Goal: Information Seeking & Learning: Learn about a topic

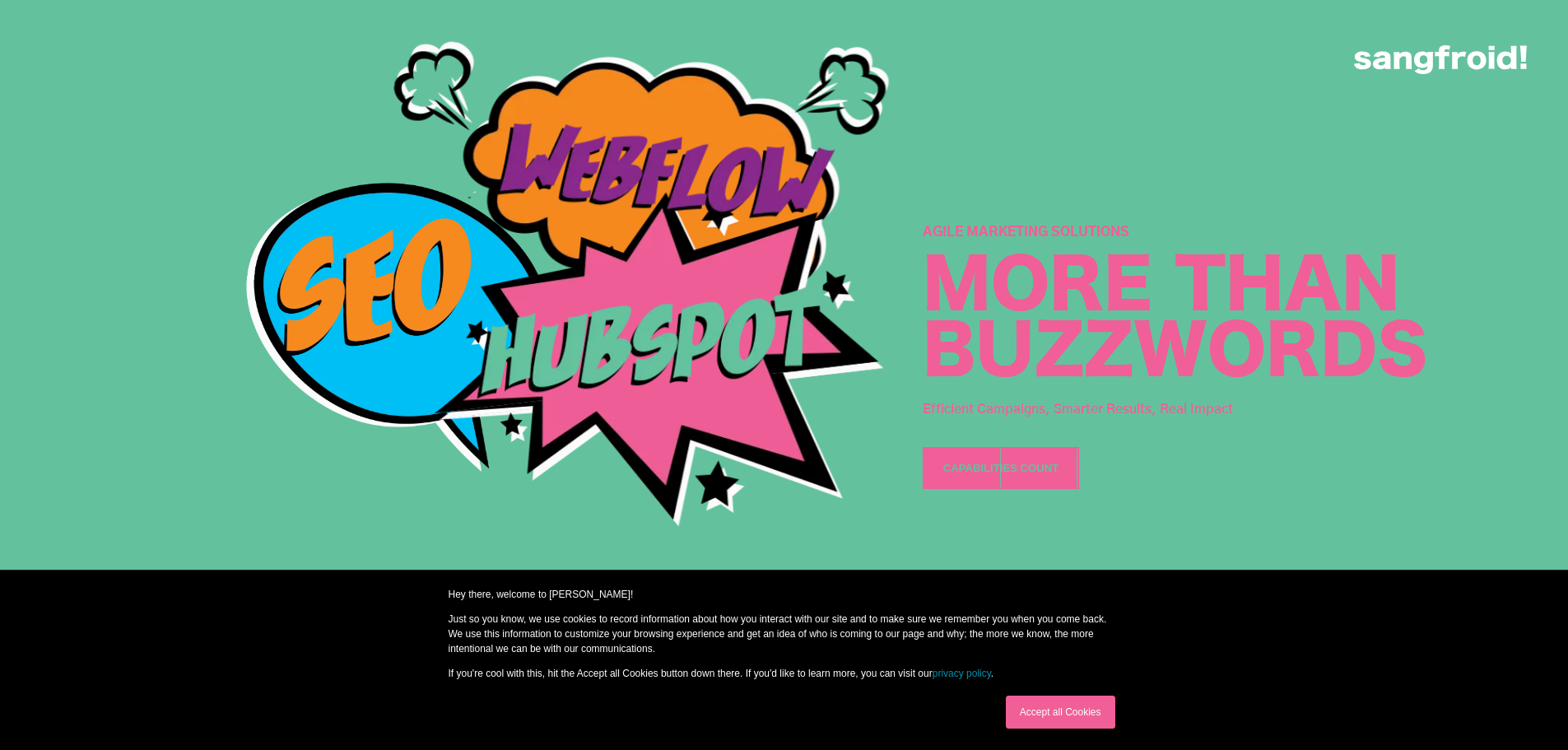
scroll to position [3760, 0]
click at [1012, 458] on link "Capabilities Count" at bounding box center [1001, 468] width 156 height 42
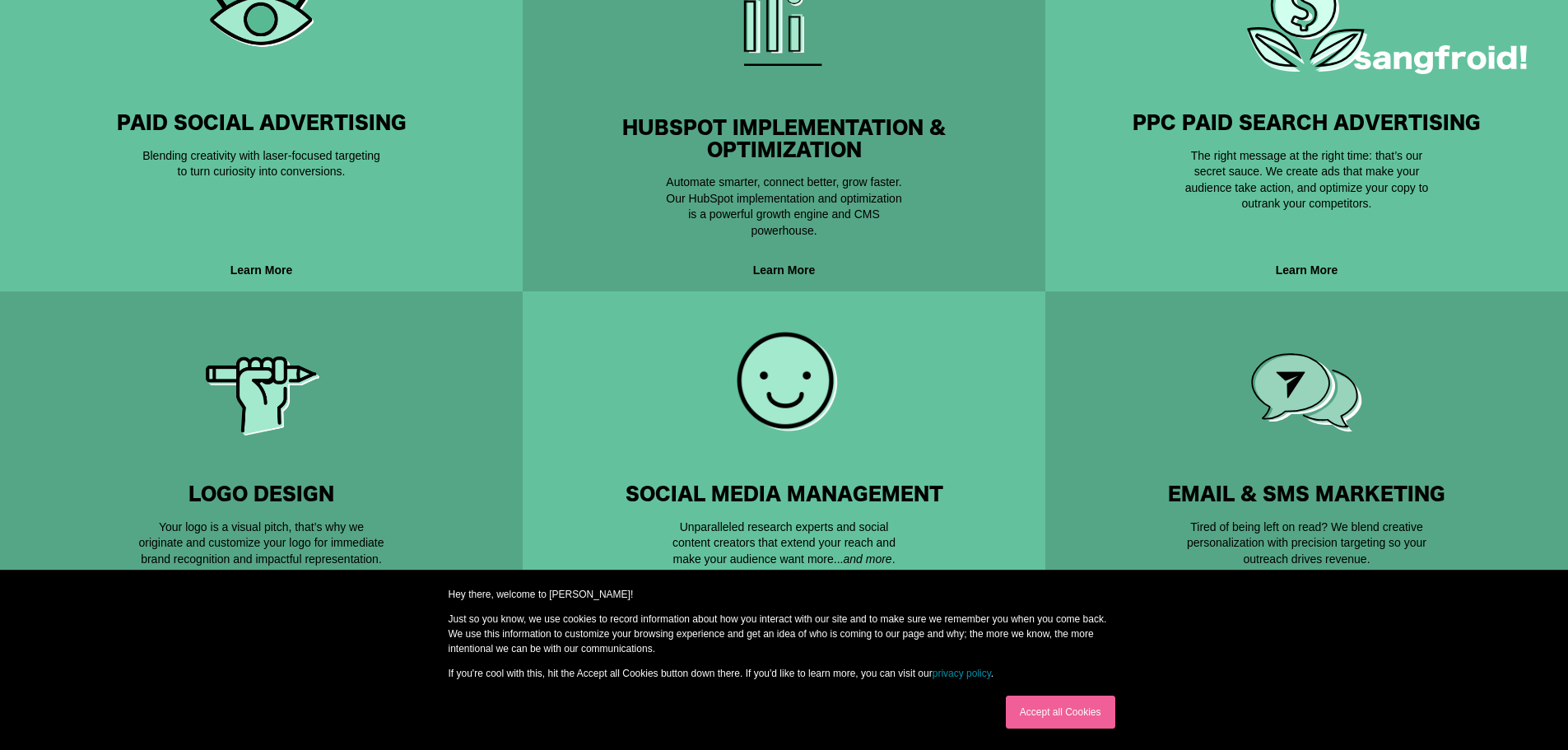
scroll to position [1131, 0]
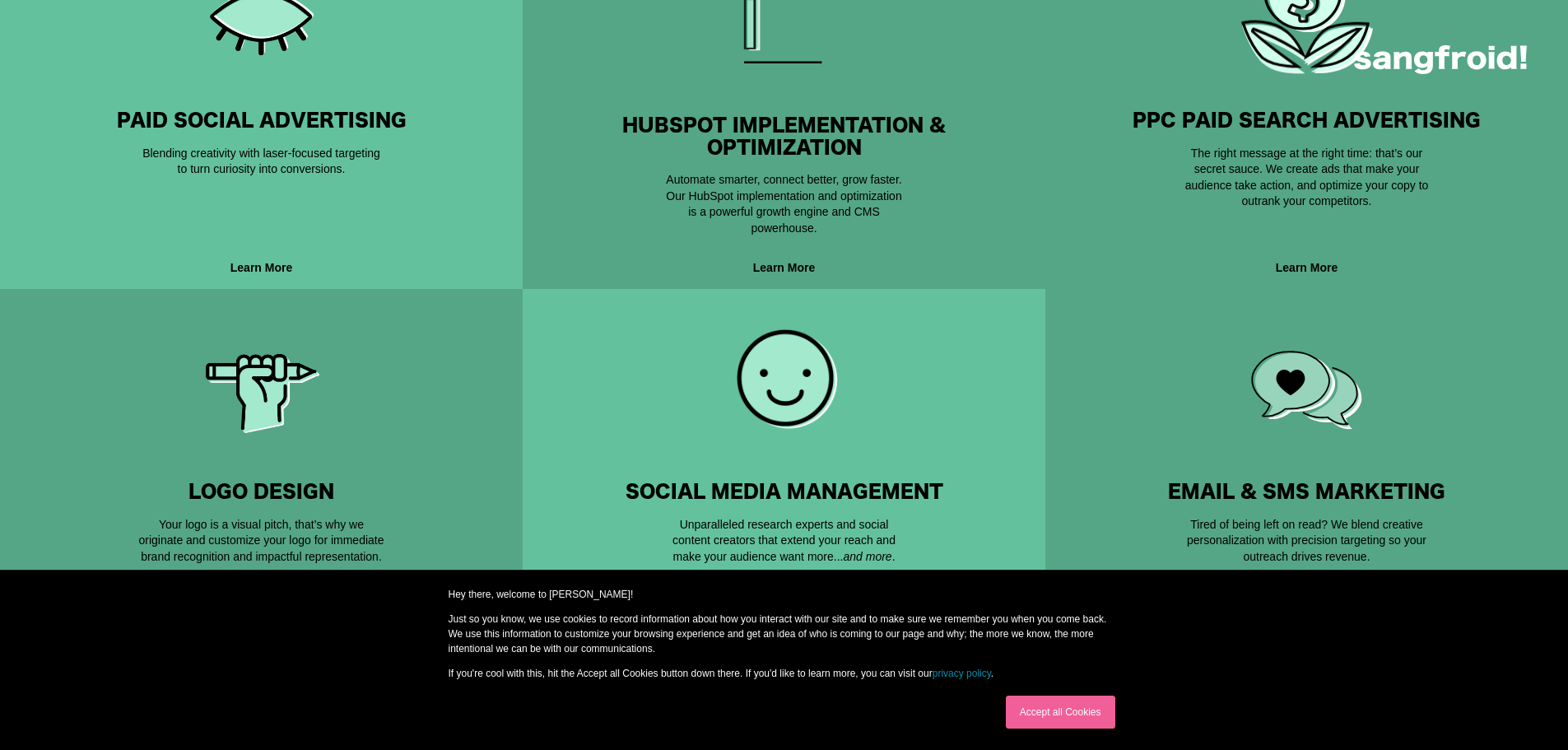
click at [1375, 133] on strong "PPC Paid Search Advertising" at bounding box center [1306, 121] width 348 height 31
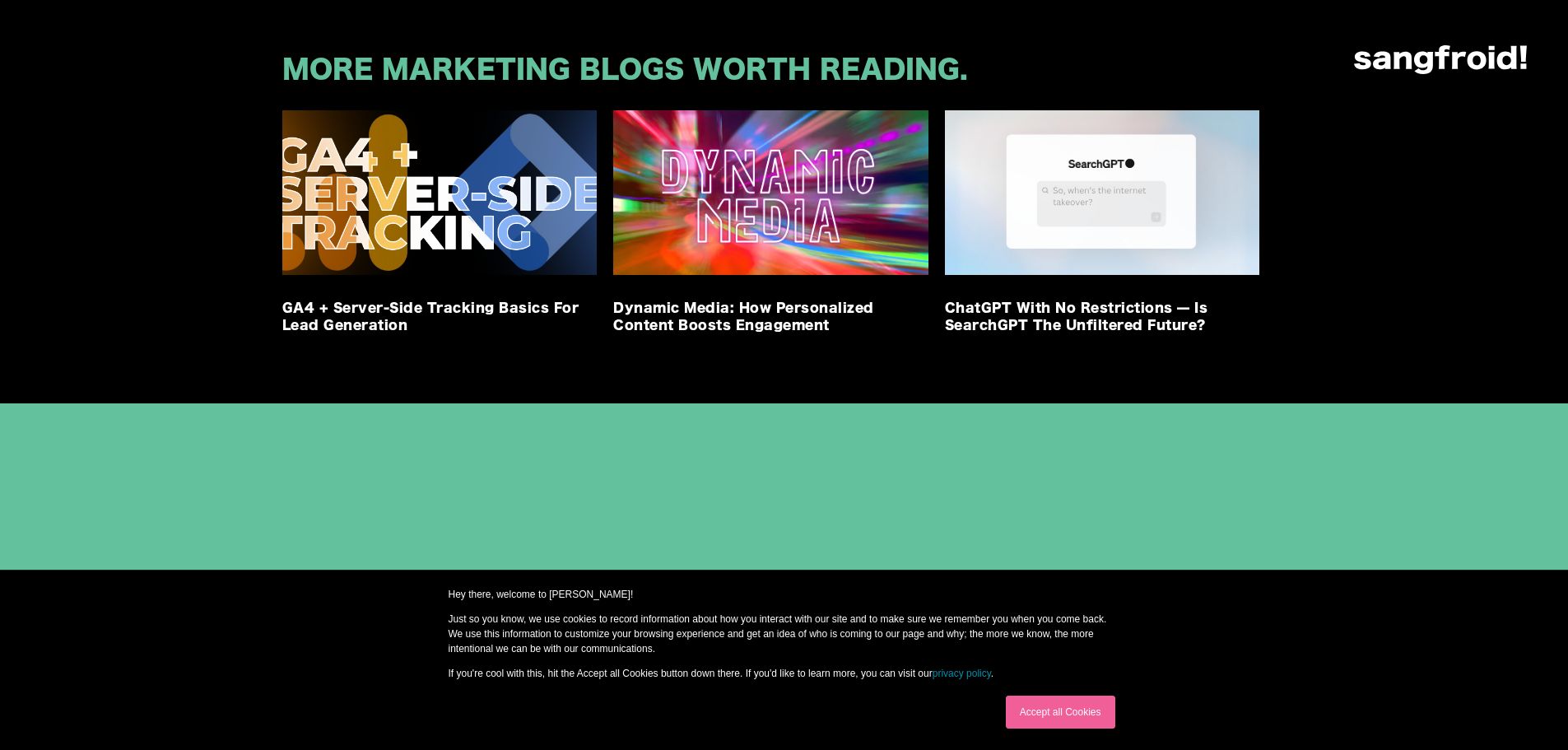
scroll to position [3623, 0]
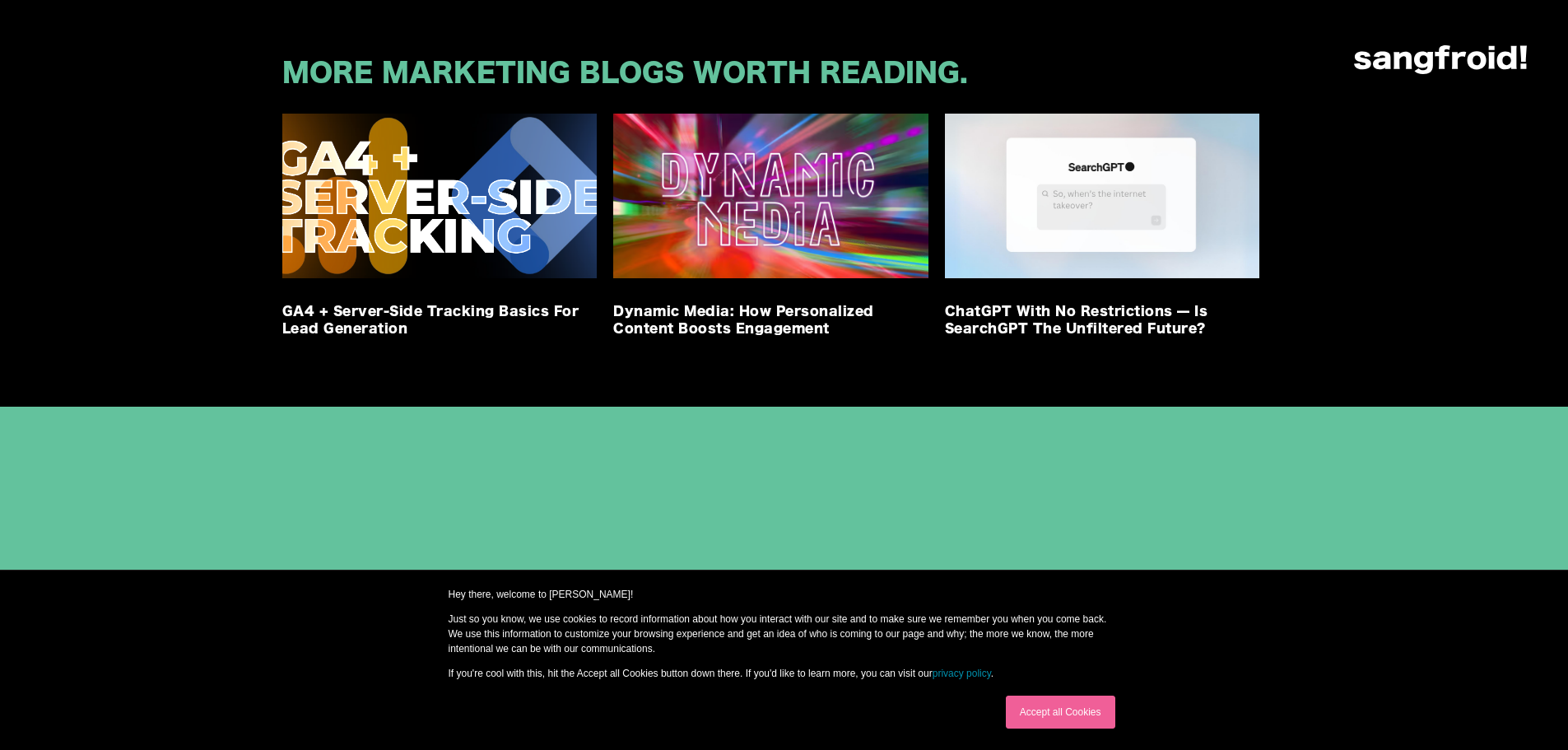
click at [447, 194] on img at bounding box center [440, 195] width 316 height 165
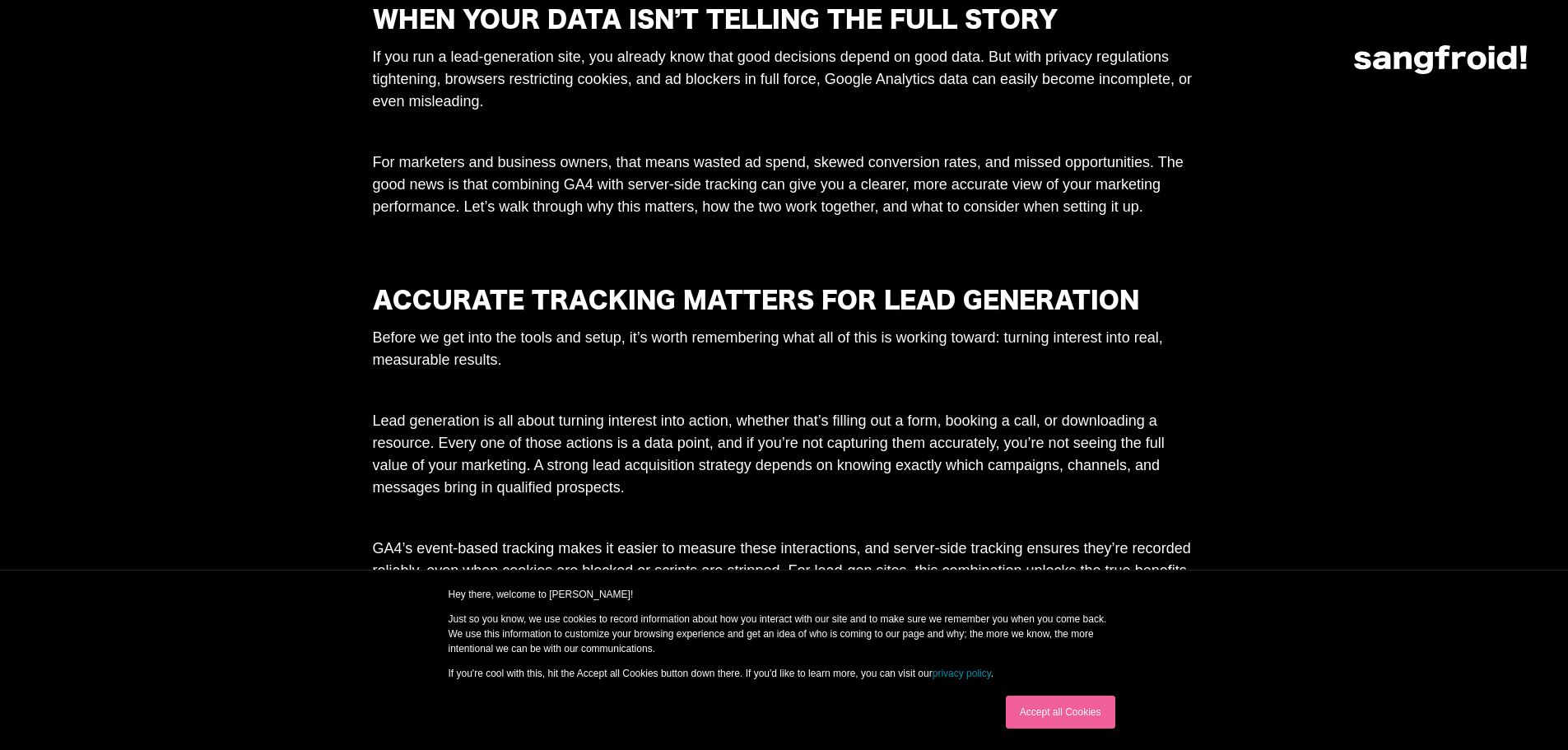
scroll to position [743, 0]
drag, startPoint x: 528, startPoint y: 77, endPoint x: 806, endPoint y: 85, distance: 278.1
click at [806, 85] on p "If you run a lead-generation site, you already know that good decisions depend …" at bounding box center [784, 78] width 824 height 66
click at [899, 207] on p "For marketers and business owners, that means wasted ad spend, skewed conversio…" at bounding box center [784, 184] width 824 height 66
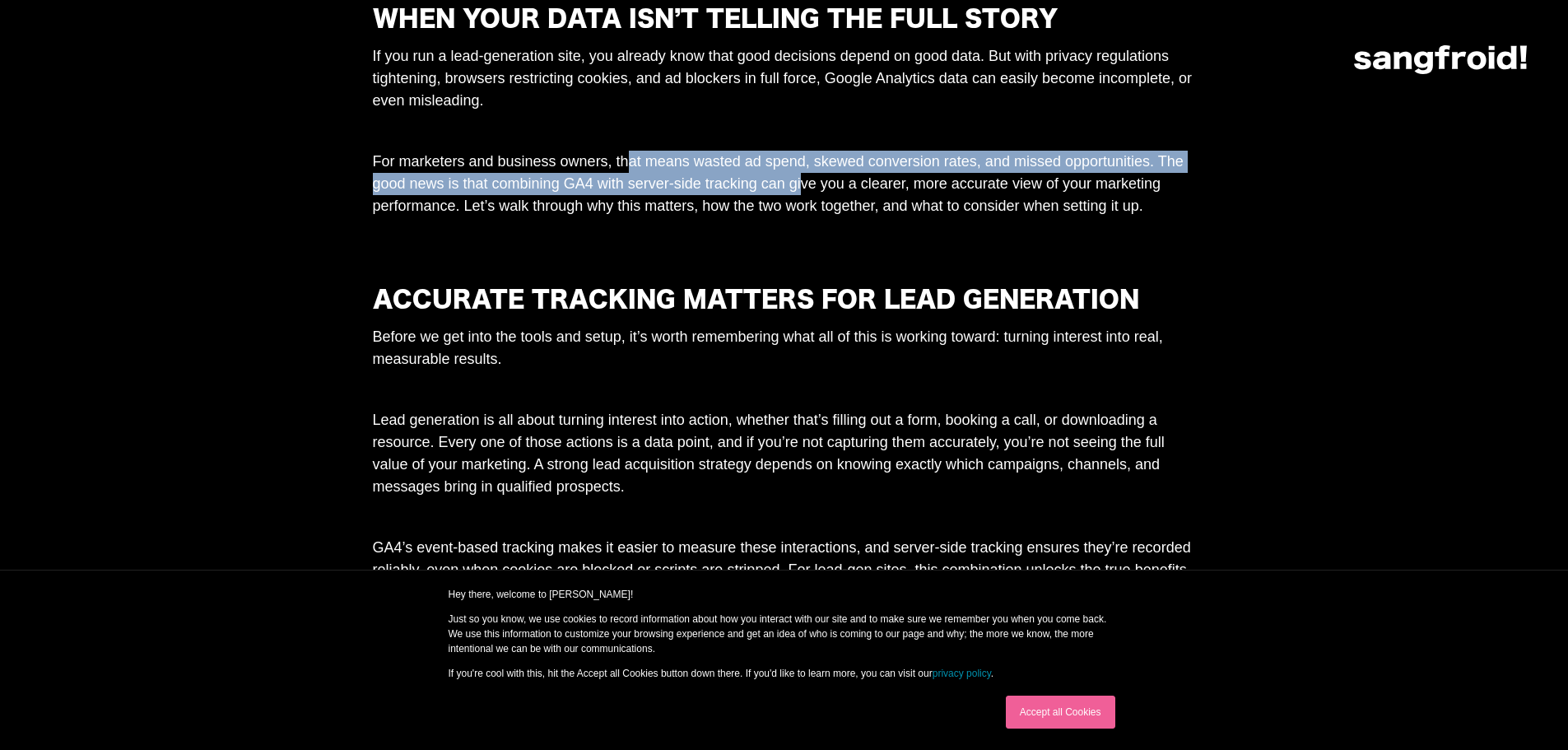
drag, startPoint x: 632, startPoint y: 151, endPoint x: 807, endPoint y: 188, distance: 178.9
click at [807, 188] on p "For marketers and business owners, that means wasted ad spend, skewed conversio…" at bounding box center [784, 184] width 824 height 66
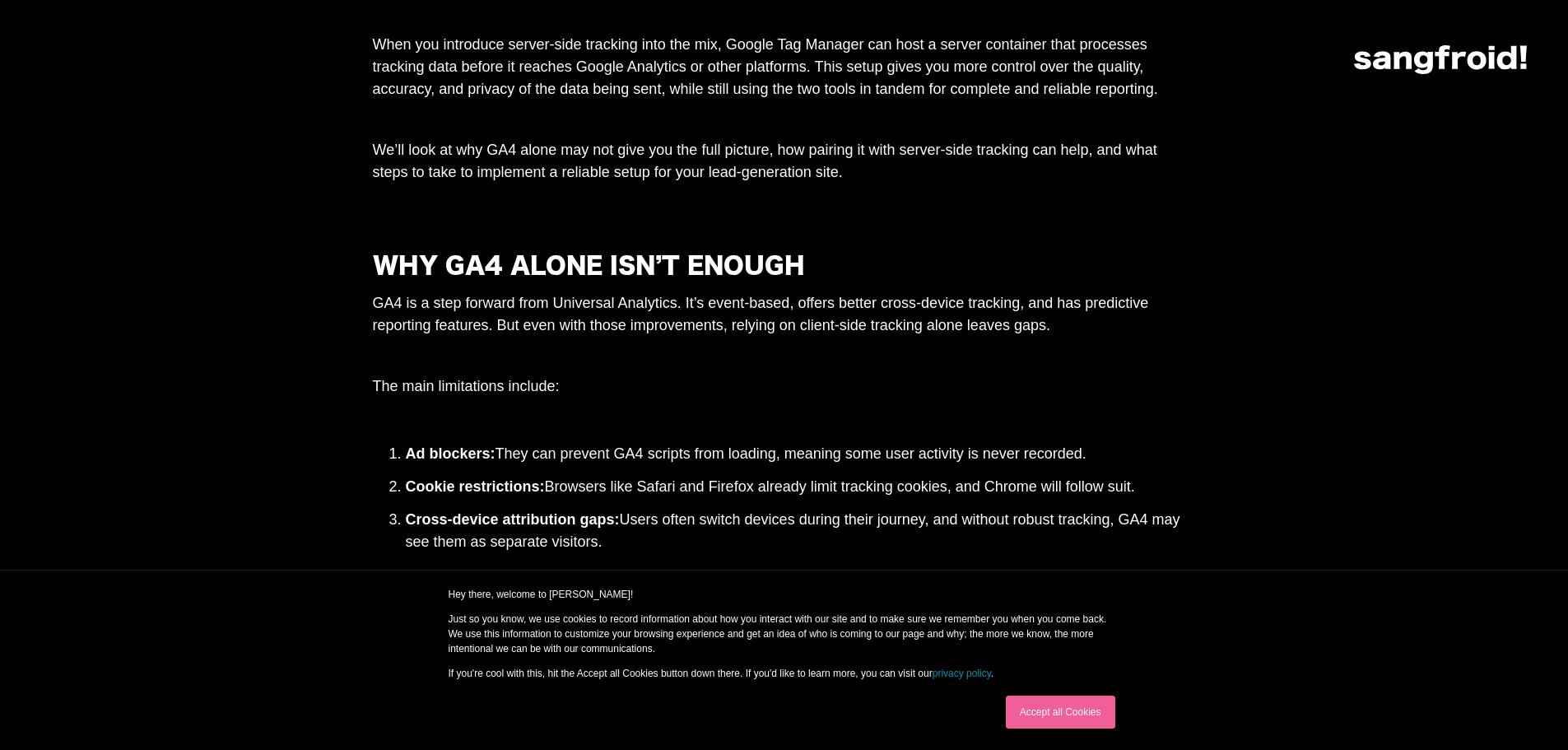
scroll to position [1975, 0]
